Goal: Task Accomplishment & Management: Manage account settings

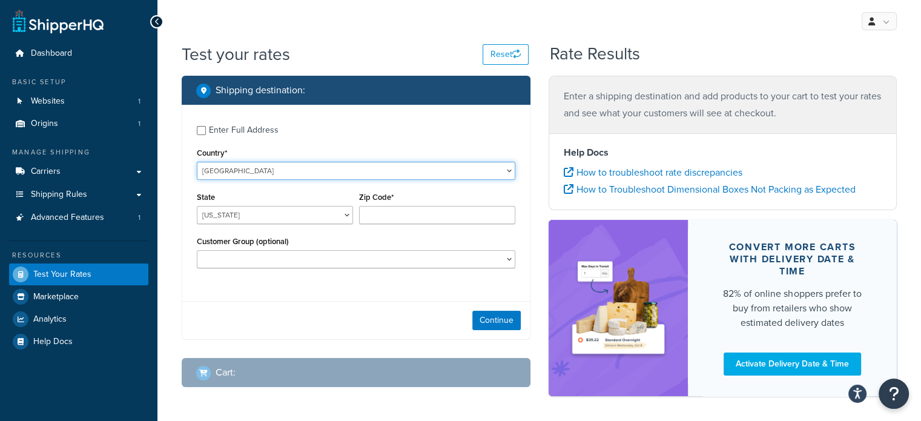
click at [229, 176] on select "United States United Kingdom Afghanistan Åland Islands Albania Algeria American…" at bounding box center [356, 171] width 318 height 18
select select "AU"
click at [197, 162] on select "United States United Kingdom Afghanistan Åland Islands Albania Algeria American…" at bounding box center [356, 171] width 318 height 18
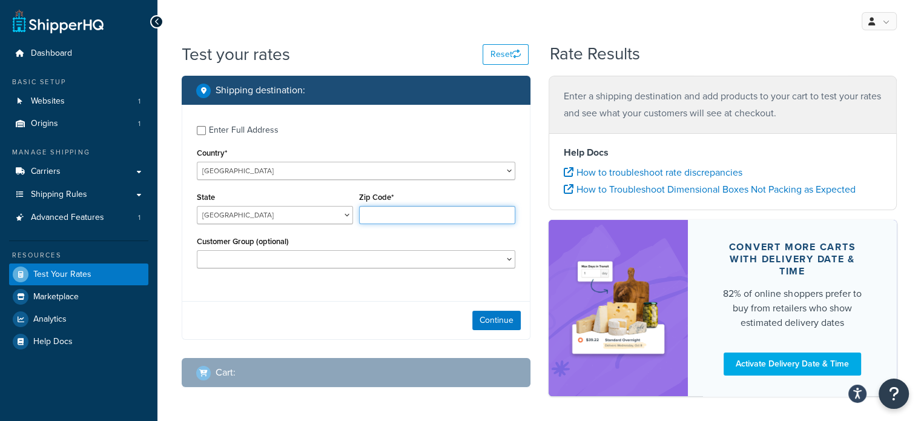
click at [402, 222] on input "Zip Code*" at bounding box center [437, 215] width 156 height 18
type input "2615"
click at [504, 316] on button "Continue" at bounding box center [496, 320] width 48 height 19
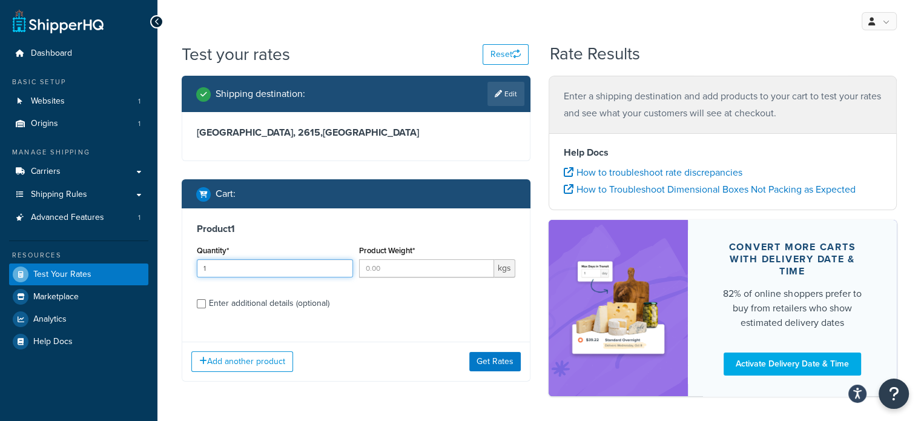
type input "1"
click at [339, 266] on input "1" at bounding box center [275, 268] width 156 height 18
click at [387, 271] on input "Product Weight*" at bounding box center [426, 268] width 135 height 18
type input "11"
click at [496, 342] on div "Add another product Get Rates" at bounding box center [355, 360] width 347 height 39
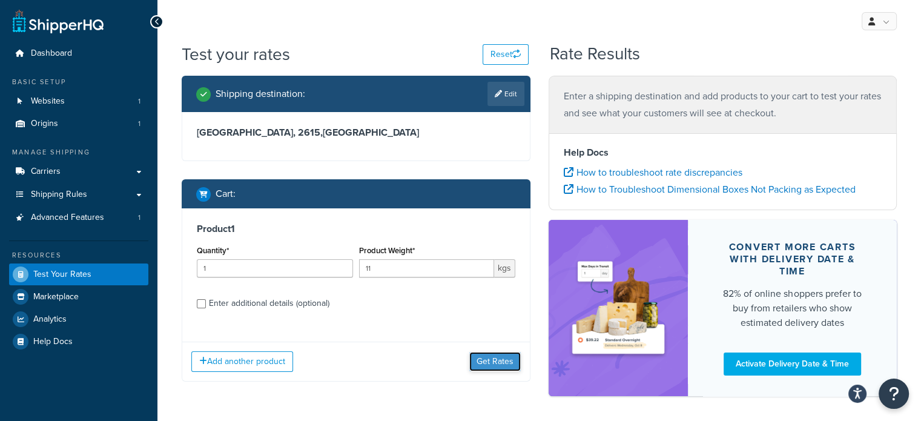
click at [492, 355] on button "Get Rates" at bounding box center [494, 361] width 51 height 19
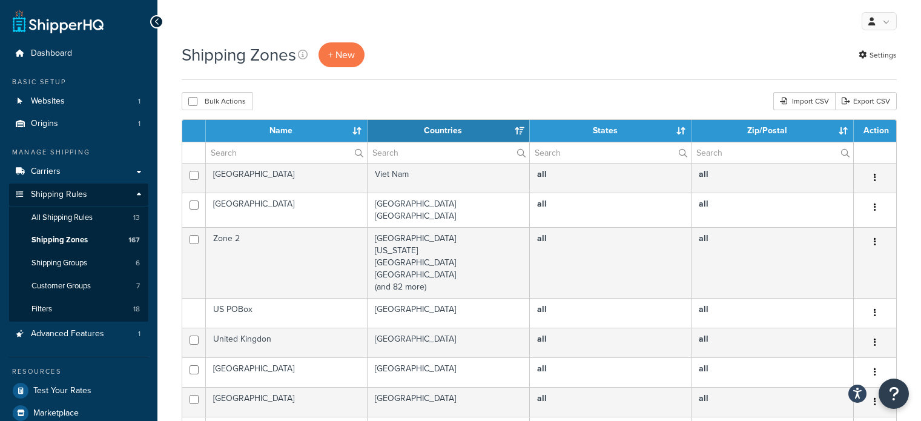
select select "15"
click at [258, 145] on input "text" at bounding box center [286, 152] width 161 height 21
type input "aust post"
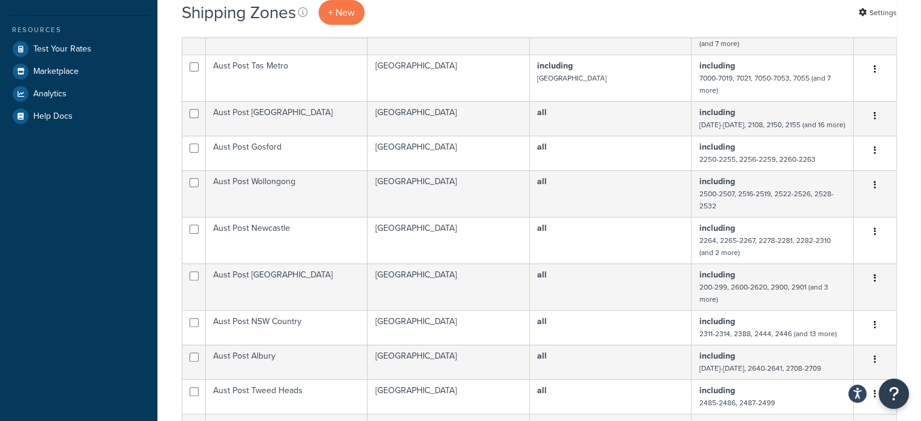
scroll to position [363, 0]
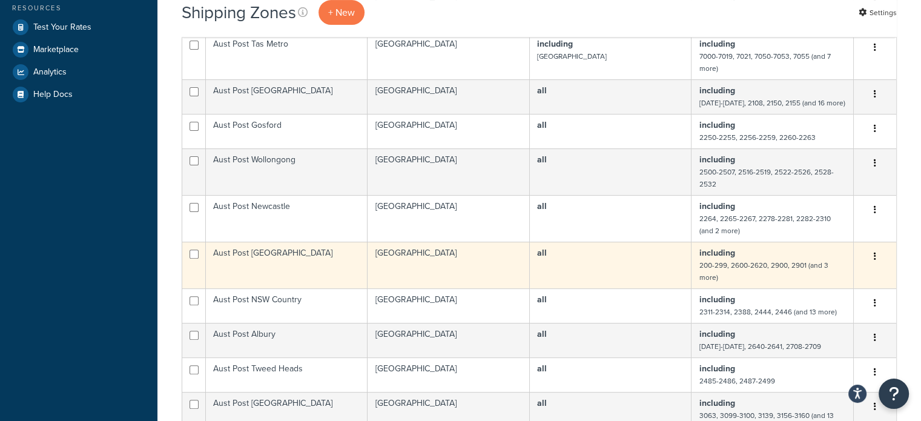
click at [360, 254] on td "Aust Post [GEOGRAPHIC_DATA]" at bounding box center [287, 265] width 162 height 47
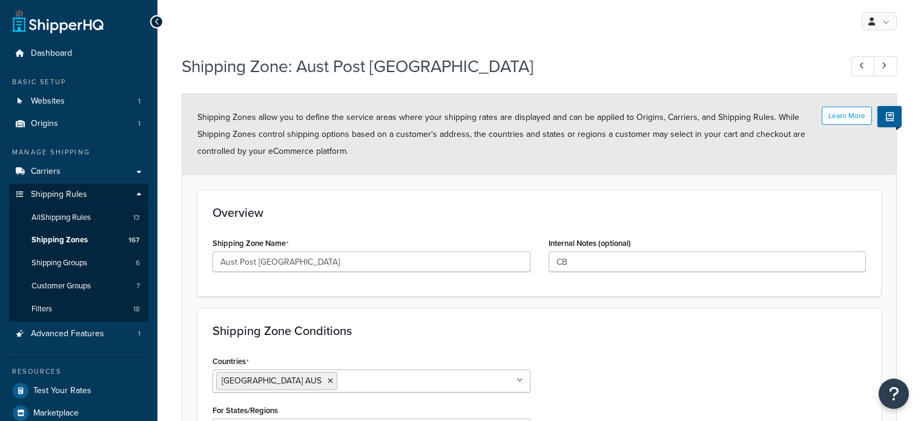
select select "including"
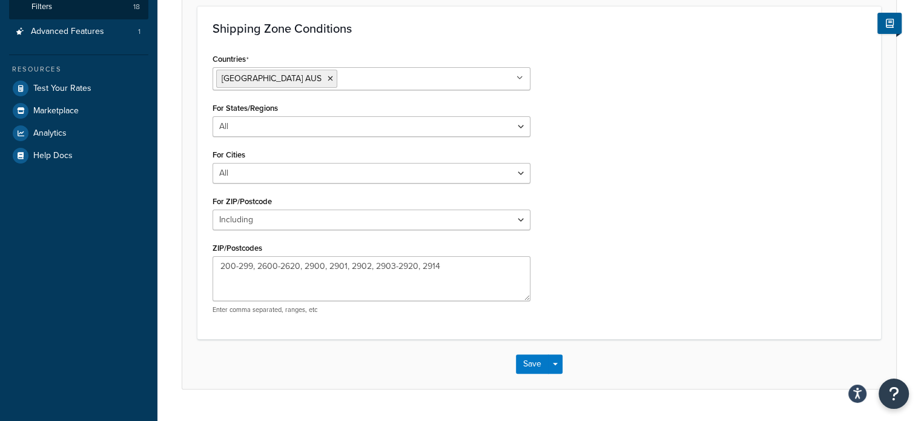
scroll to position [303, 0]
click at [533, 361] on button "Save" at bounding box center [532, 362] width 33 height 19
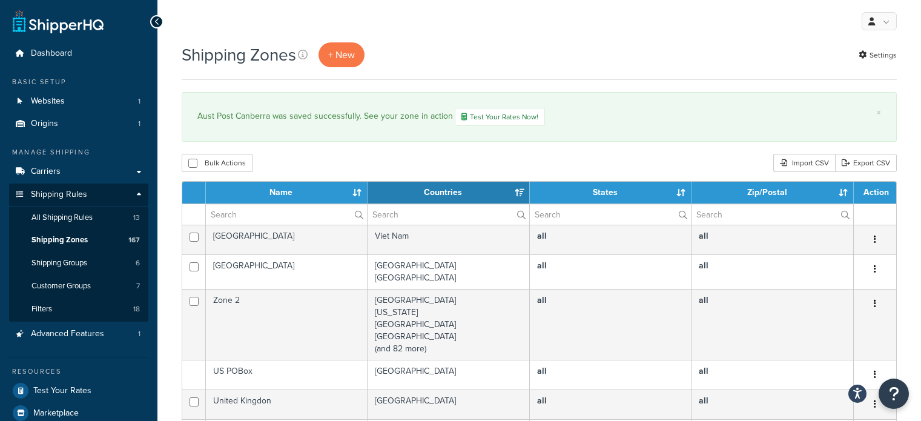
select select "15"
click at [281, 217] on input "text" at bounding box center [286, 214] width 161 height 21
type input "aust post"
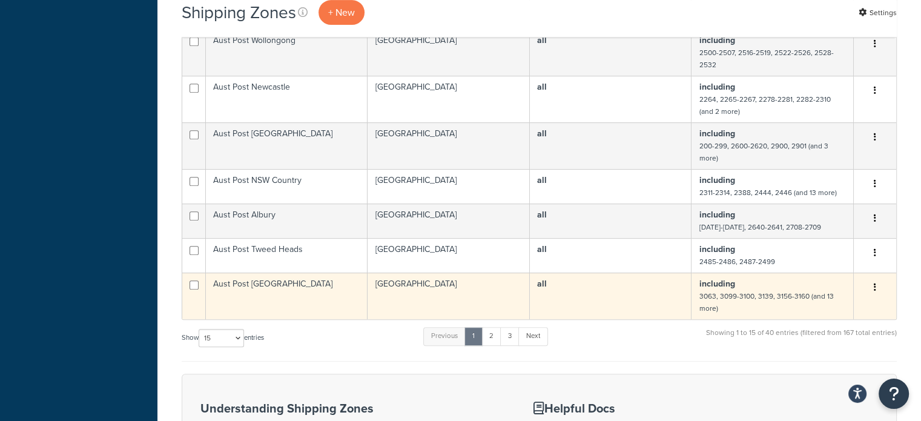
scroll to position [545, 0]
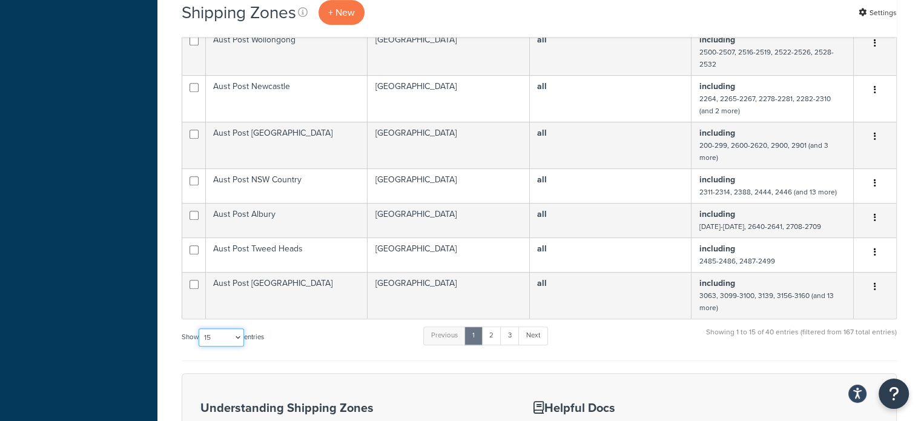
click at [218, 332] on select "10 15 25 50 100" at bounding box center [221, 337] width 45 height 18
select select "100"
click at [200, 346] on select "10 15 25 50 100" at bounding box center [221, 337] width 45 height 18
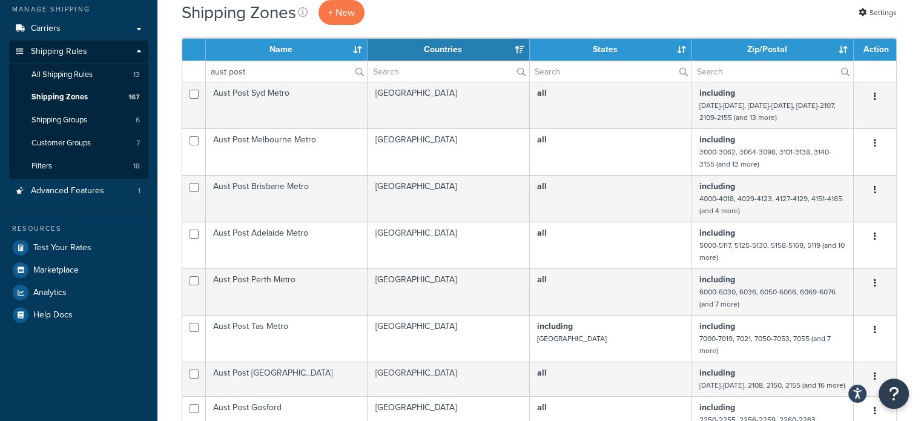
scroll to position [121, 0]
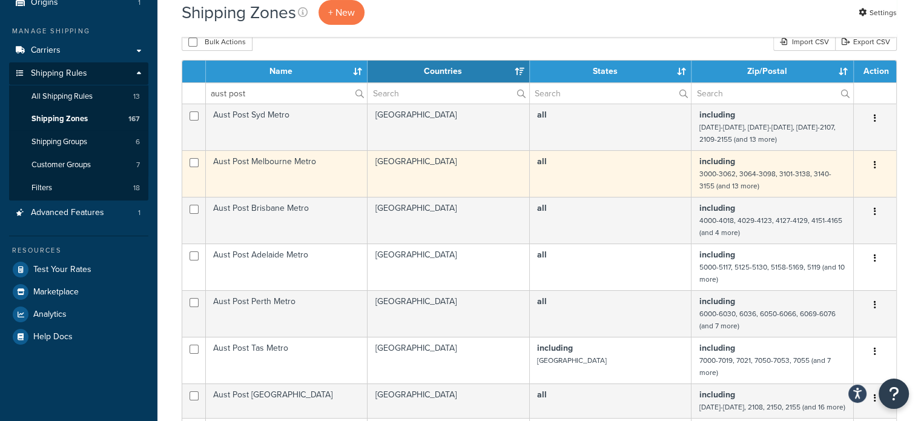
click at [300, 183] on td "Aust Post Melbourne Metro" at bounding box center [287, 173] width 162 height 47
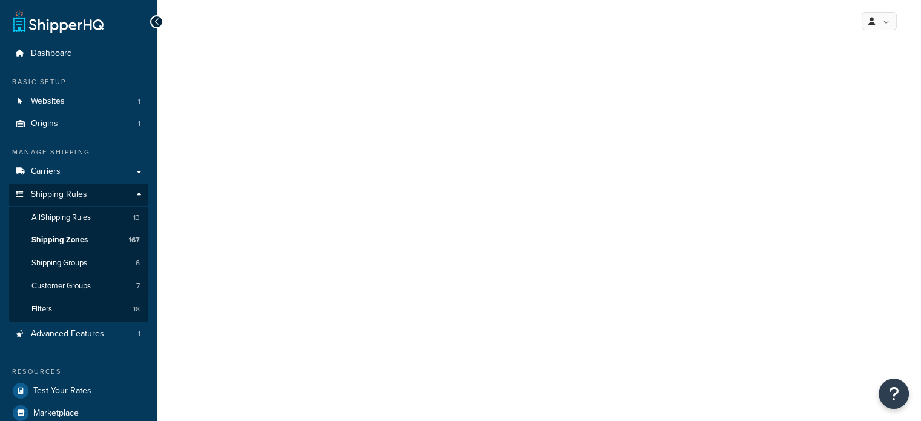
select select "including"
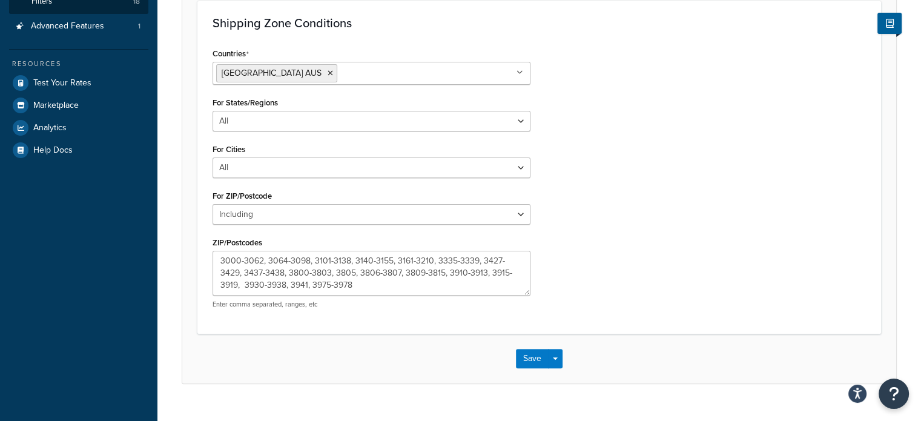
scroll to position [329, 0]
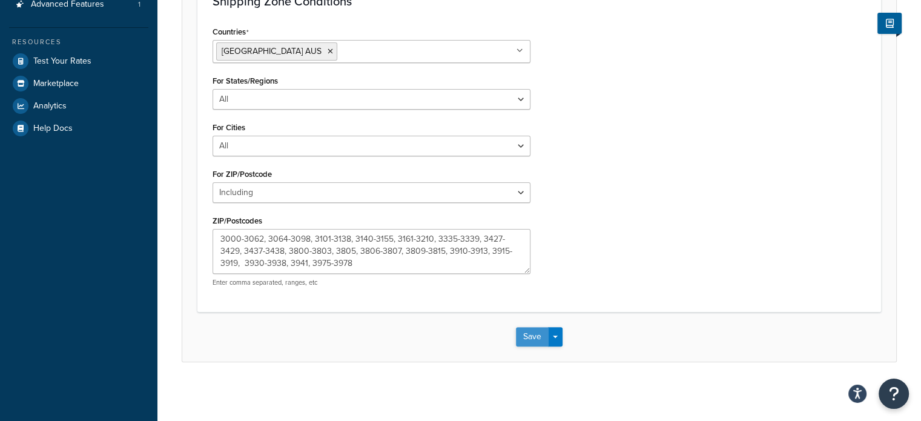
click at [535, 337] on button "Save" at bounding box center [532, 336] width 33 height 19
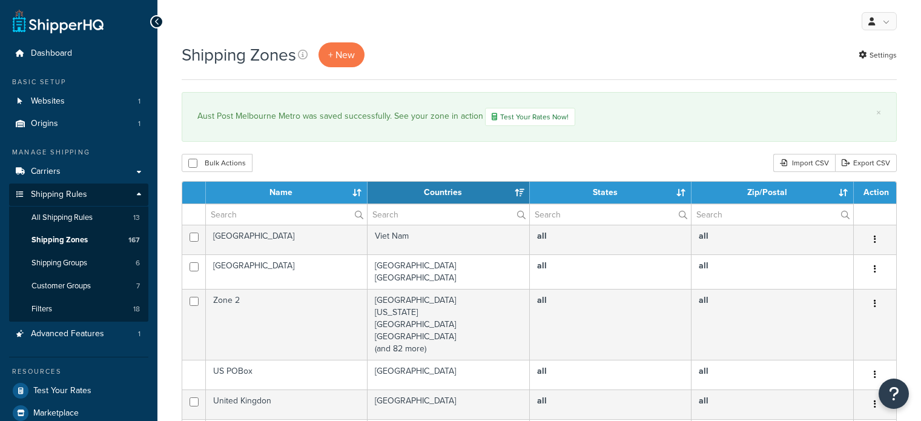
select select "15"
click at [274, 212] on input "text" at bounding box center [286, 214] width 161 height 21
type input "aust post"
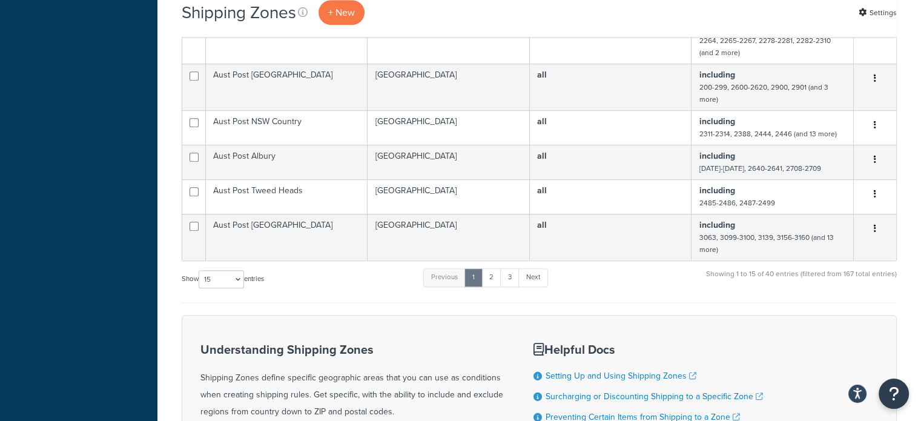
scroll to position [605, 0]
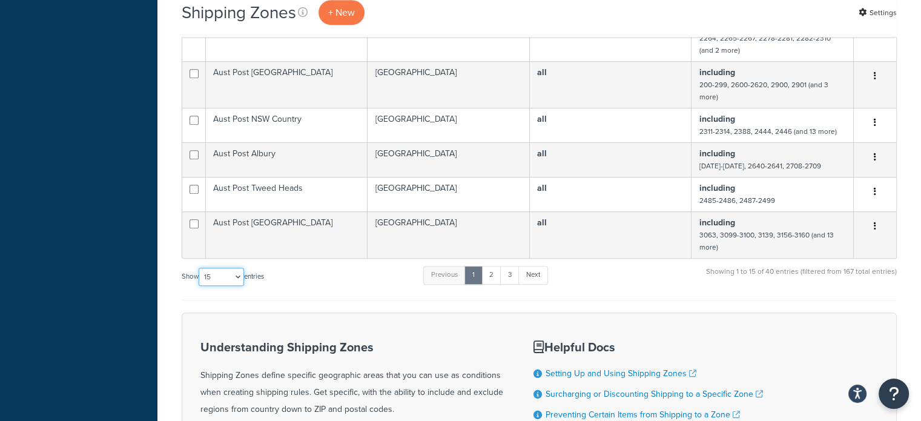
click at [222, 272] on select "10 15 25 50 100" at bounding box center [221, 277] width 45 height 18
select select "100"
click at [200, 286] on select "10 15 25 50 100" at bounding box center [221, 277] width 45 height 18
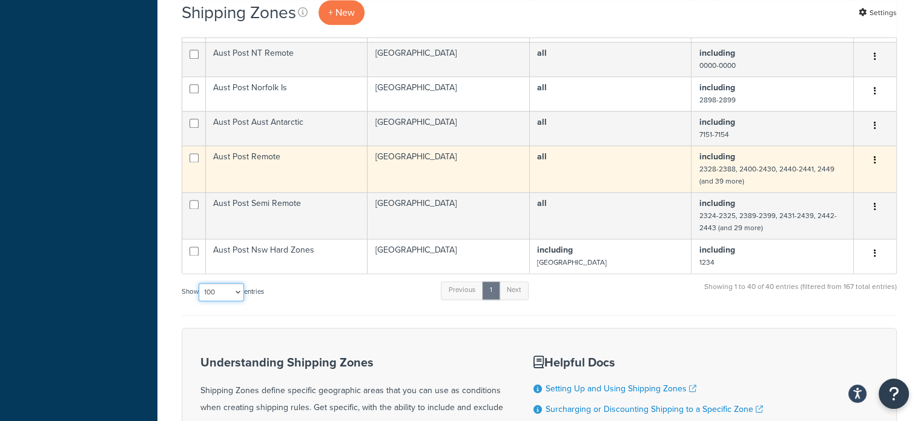
scroll to position [1513, 0]
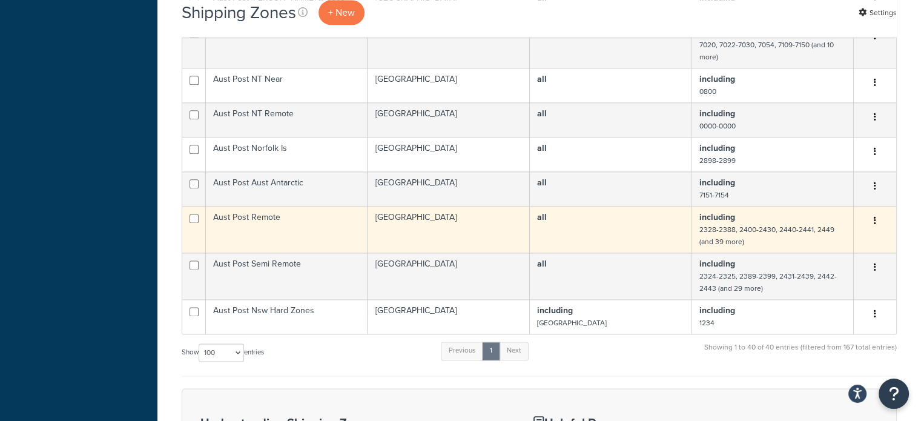
click at [293, 229] on td "Aust Post Remote" at bounding box center [287, 229] width 162 height 47
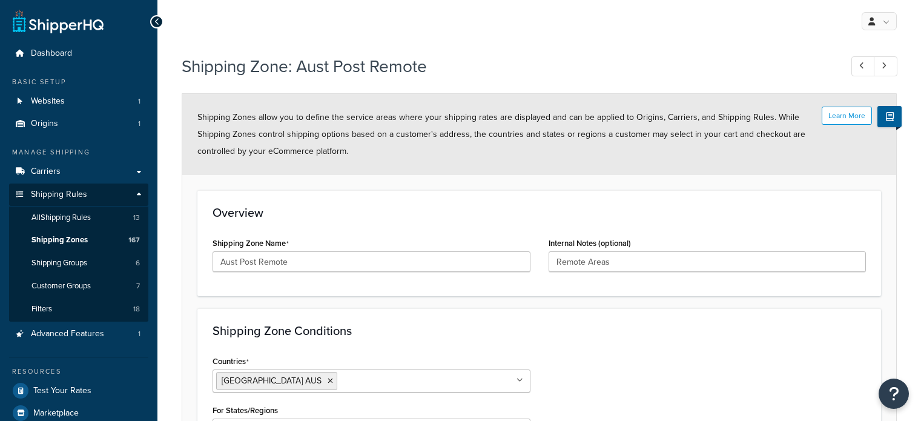
select select "including"
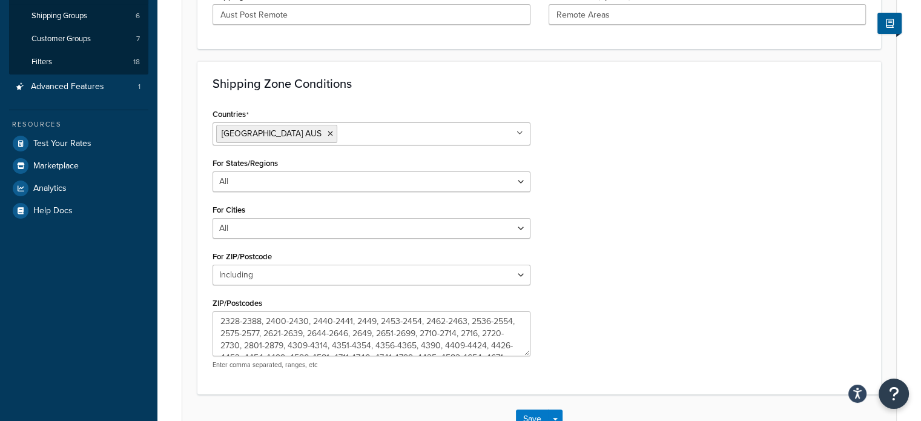
scroll to position [329, 0]
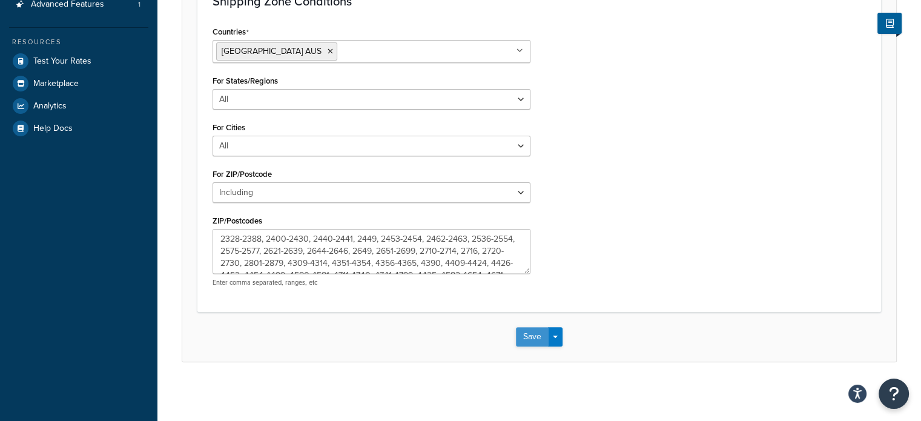
click at [532, 331] on button "Save" at bounding box center [532, 336] width 33 height 19
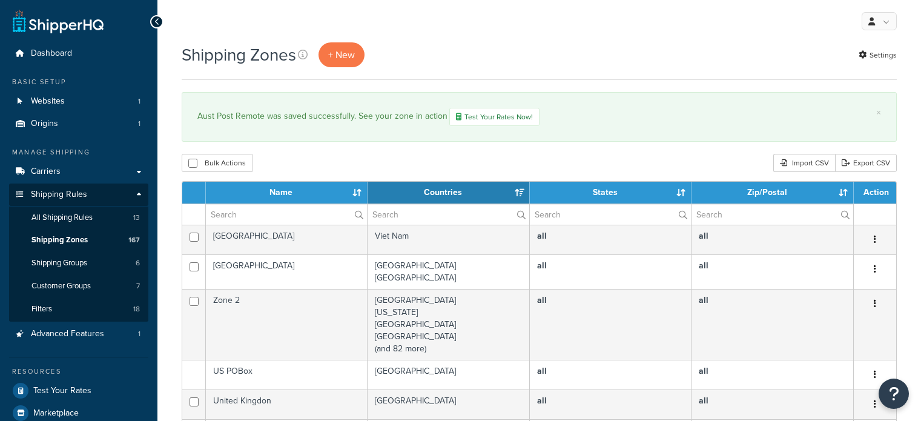
select select "15"
click at [276, 209] on input "text" at bounding box center [286, 214] width 161 height 21
type input "aust post"
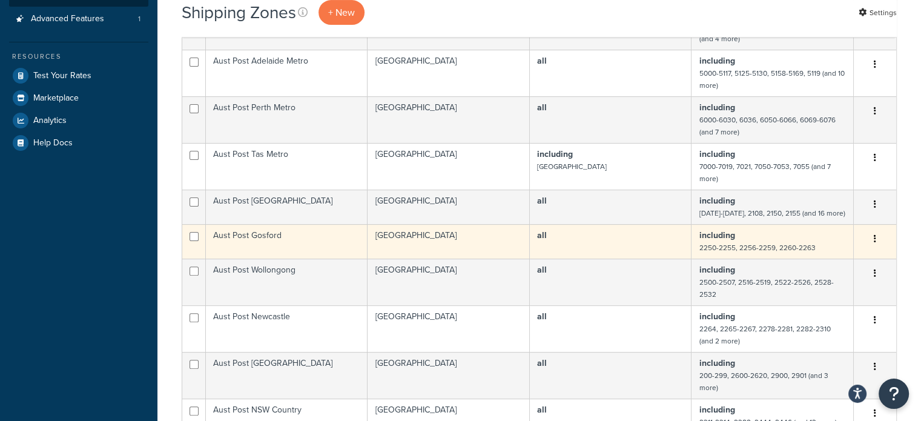
scroll to position [726, 0]
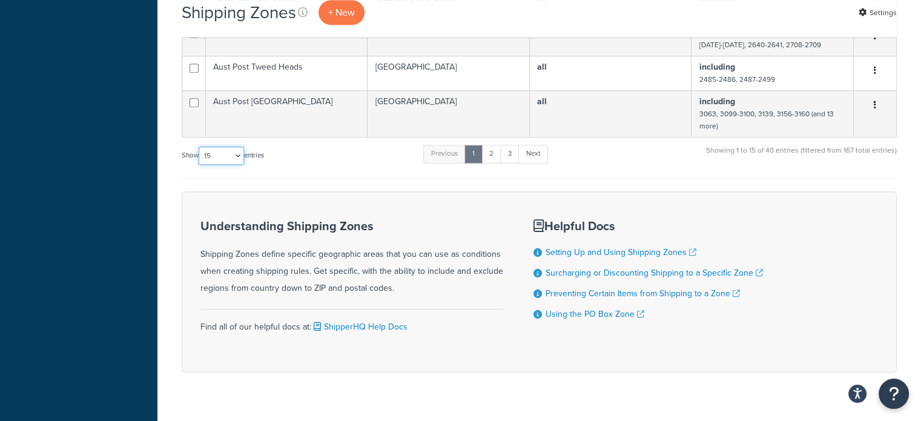
click at [220, 156] on select "10 15 25 50 100" at bounding box center [221, 155] width 45 height 18
select select "100"
click at [200, 165] on select "10 15 25 50 100" at bounding box center [221, 155] width 45 height 18
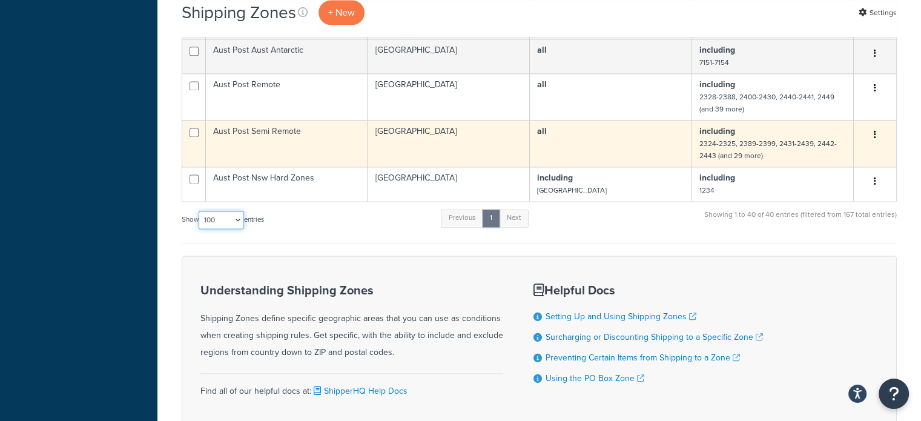
scroll to position [1574, 0]
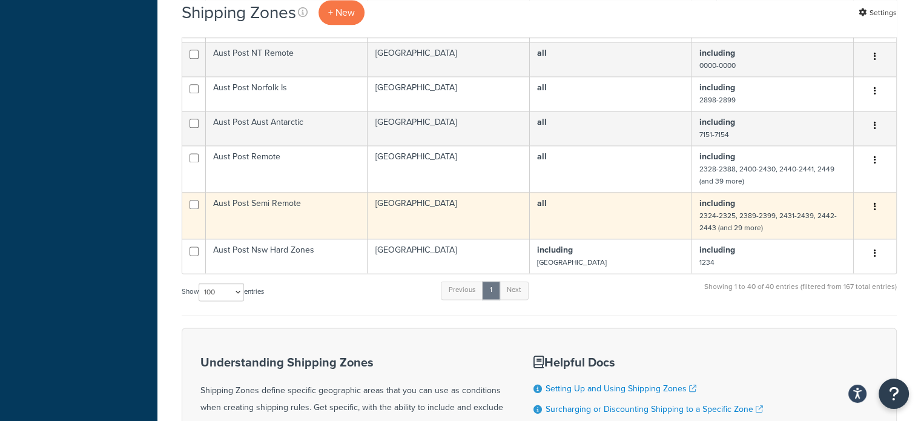
click at [324, 214] on td "Aust Post Semi Remote" at bounding box center [287, 215] width 162 height 47
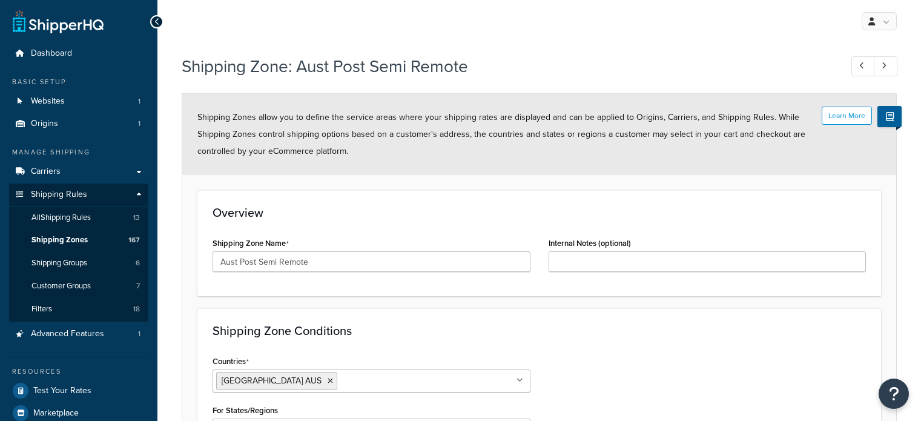
select select "including"
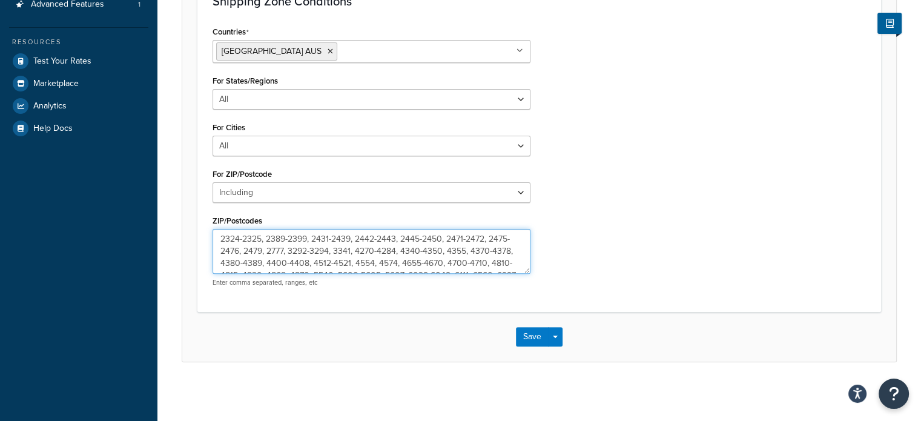
click at [441, 253] on textarea "2324-2325, 2389-2399, 2431-2439, 2442-2443, 2445-2450, 2471-2472, 2475-2476, 24…" at bounding box center [371, 251] width 318 height 45
type textarea "2324-2325, 2389-2399, 2431-2439, 2442-2443, 2445-2450, 2471-2472, 2475-2476, 24…"
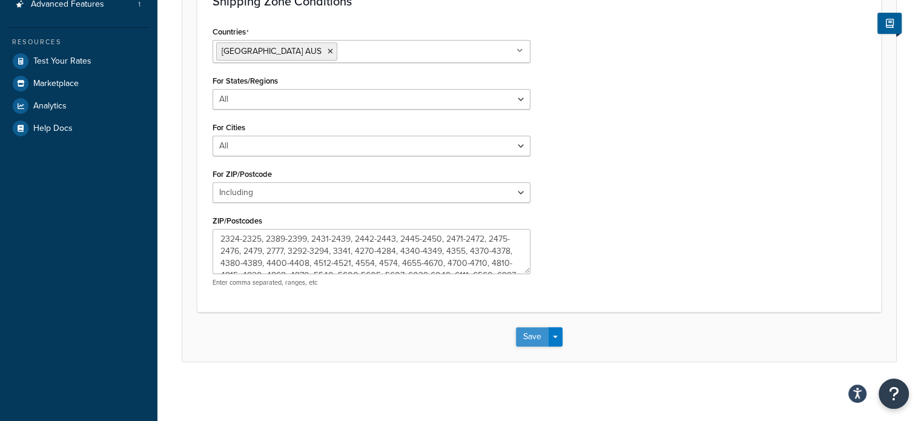
click at [525, 334] on button "Save" at bounding box center [532, 336] width 33 height 19
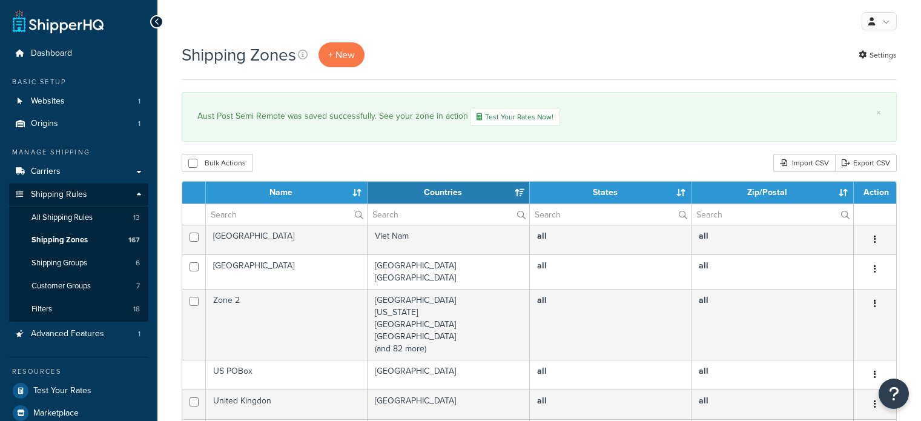
select select "15"
click at [263, 208] on input "text" at bounding box center [286, 214] width 161 height 21
type input "aust post"
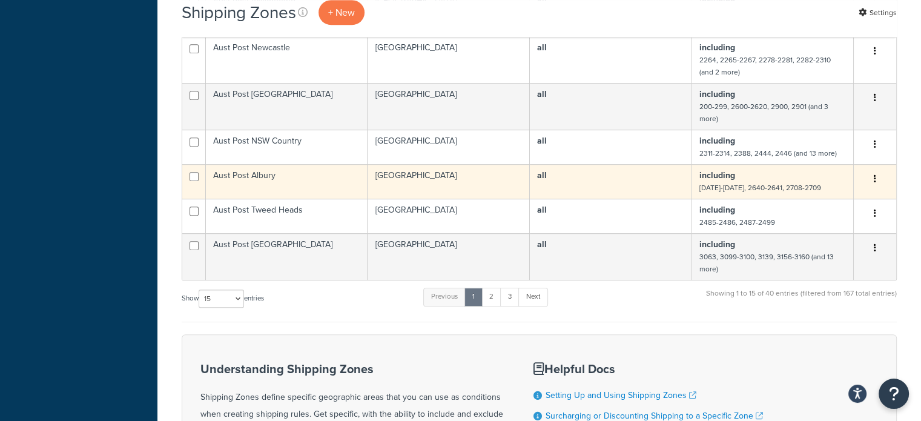
scroll to position [605, 0]
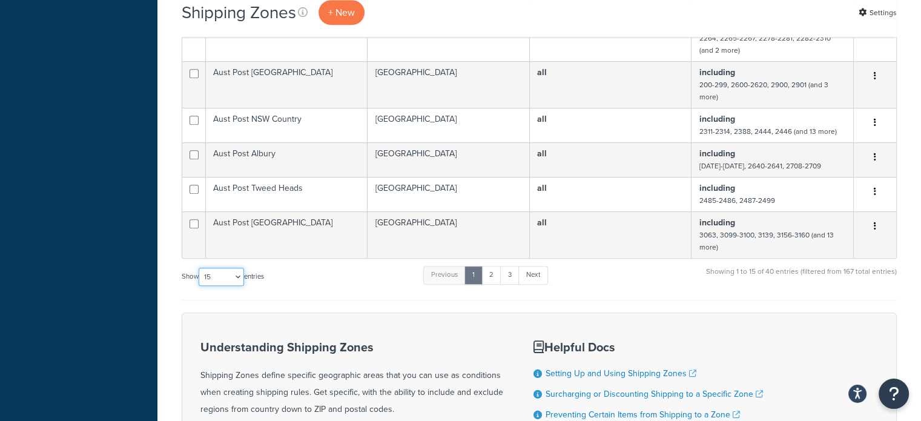
click at [216, 273] on select "10 15 25 50 100" at bounding box center [221, 277] width 45 height 18
select select "100"
click at [200, 286] on select "10 15 25 50 100" at bounding box center [221, 277] width 45 height 18
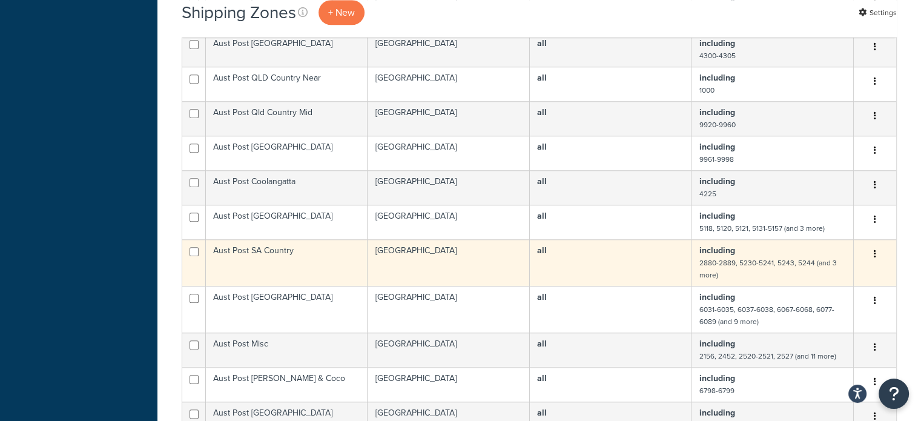
scroll to position [1150, 0]
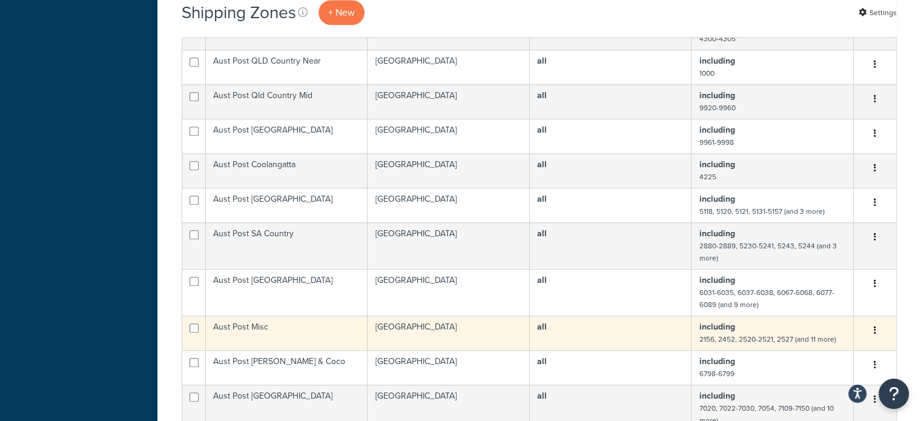
click at [266, 317] on td "Aust Post Misc" at bounding box center [287, 332] width 162 height 35
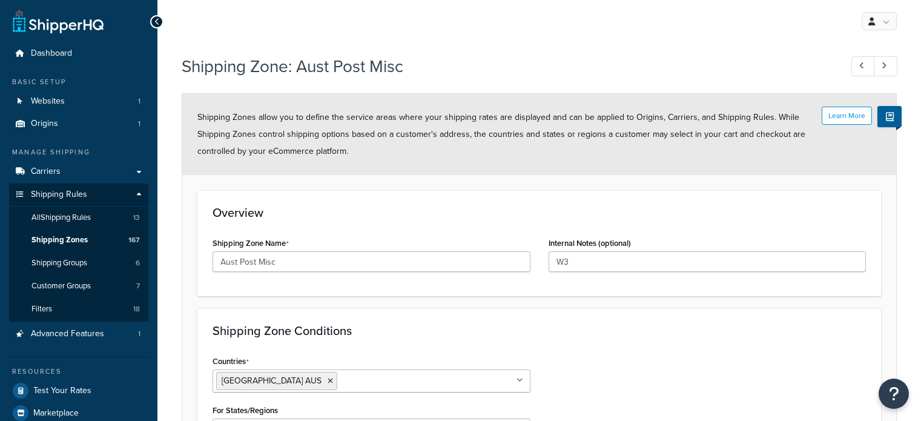
select select "including"
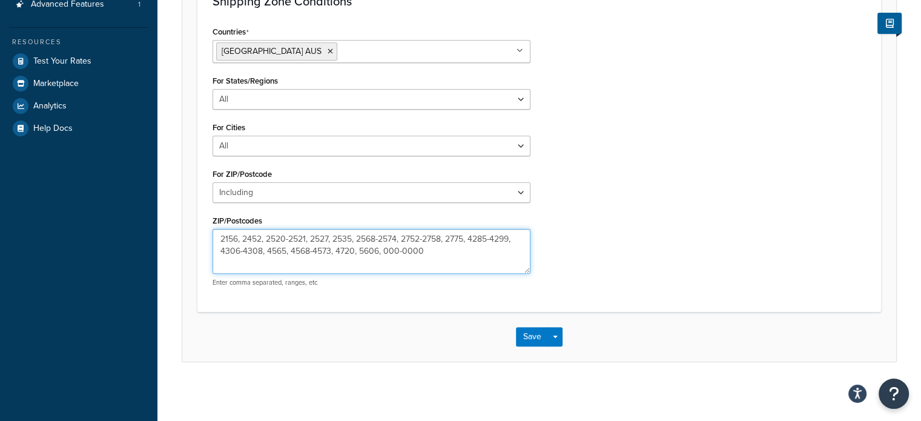
click at [268, 249] on textarea "2156, 2452, 2520-2521, 2527, 2535, 2568-2574, 2752-2758, 2775, 4285-4299, 4306-…" at bounding box center [371, 251] width 318 height 45
type textarea "2156, 2452, 2520-2521, 2527, 2535, 2568-2574, 2752-2758, 2775, 4285-4299, 4306-…"
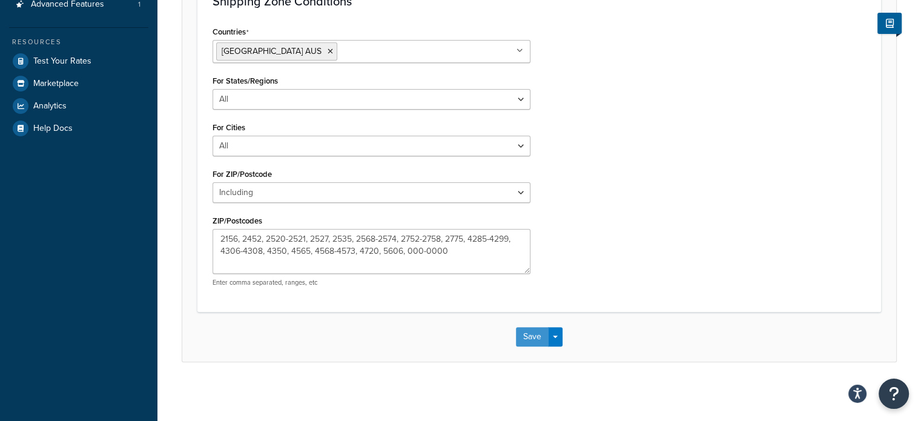
click at [524, 334] on button "Save" at bounding box center [532, 336] width 33 height 19
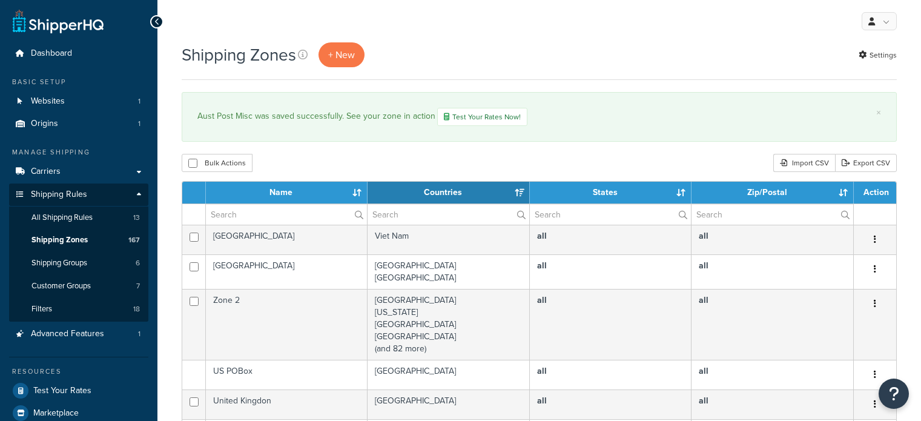
select select "15"
